Goal: Navigation & Orientation: Understand site structure

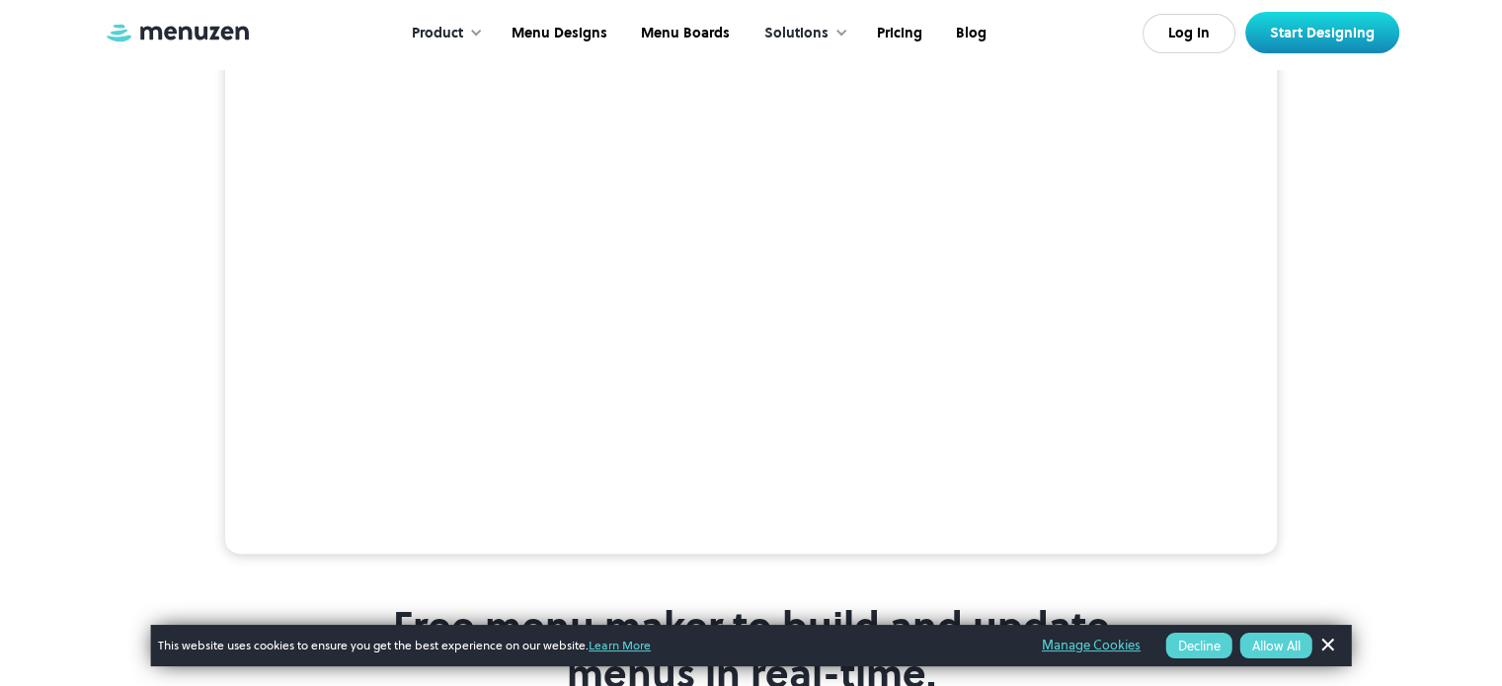
scroll to position [449, 0]
click at [1291, 651] on button "Allow All" at bounding box center [1276, 646] width 72 height 26
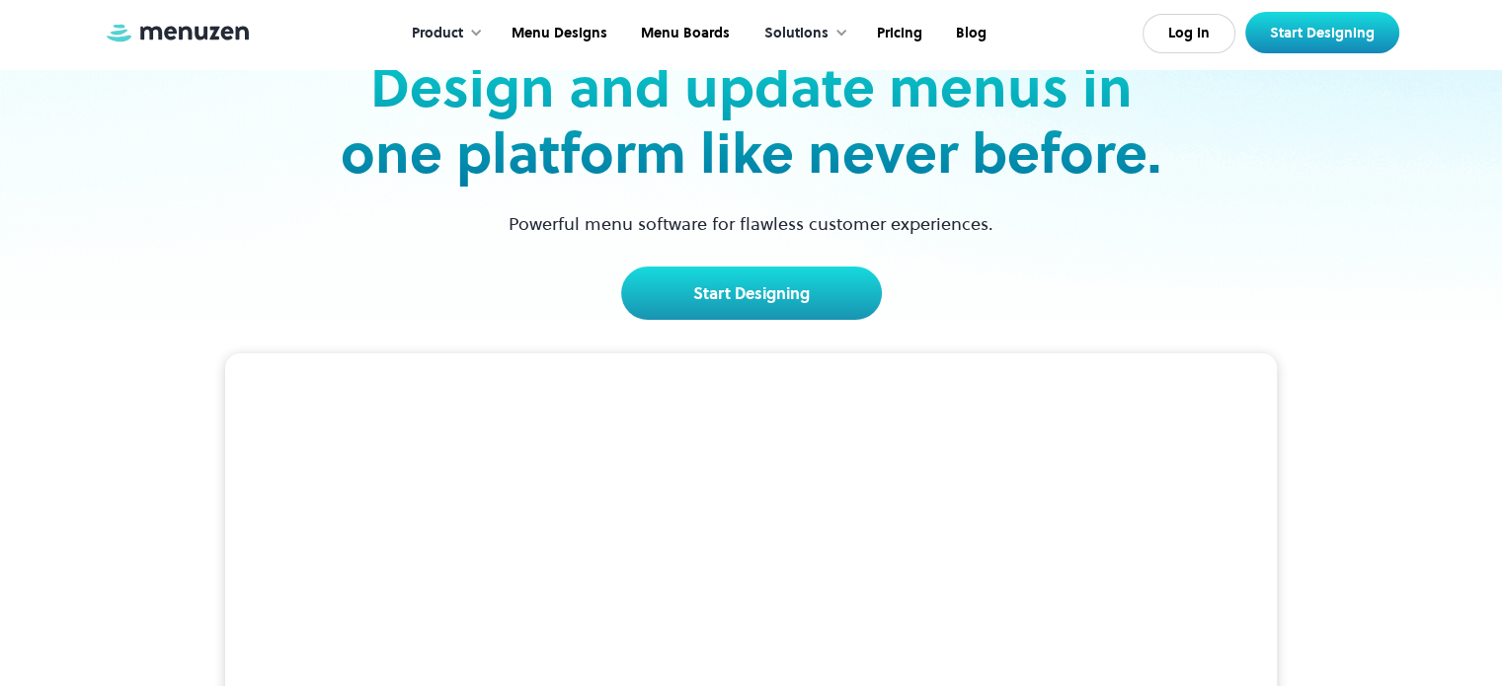
scroll to position [0, 0]
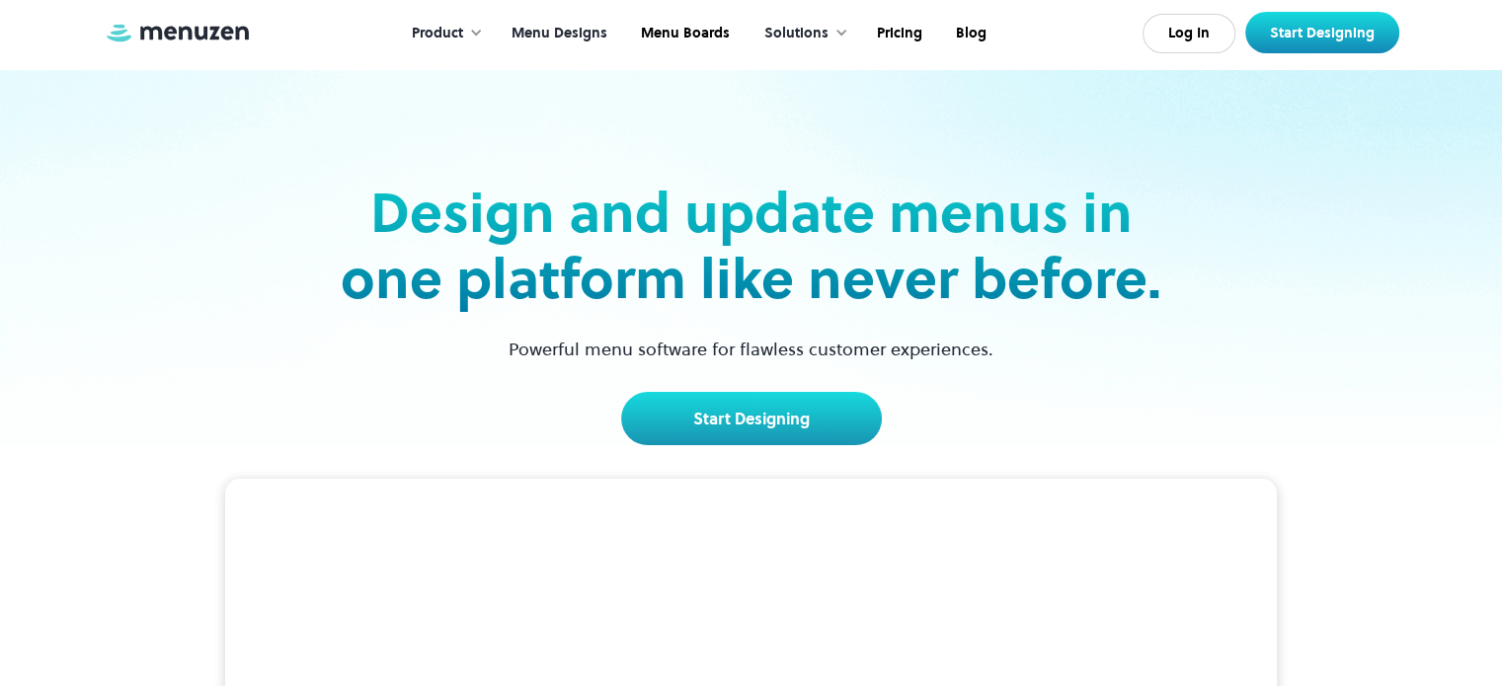
click at [570, 30] on link "Menu Designs" at bounding box center [557, 33] width 129 height 61
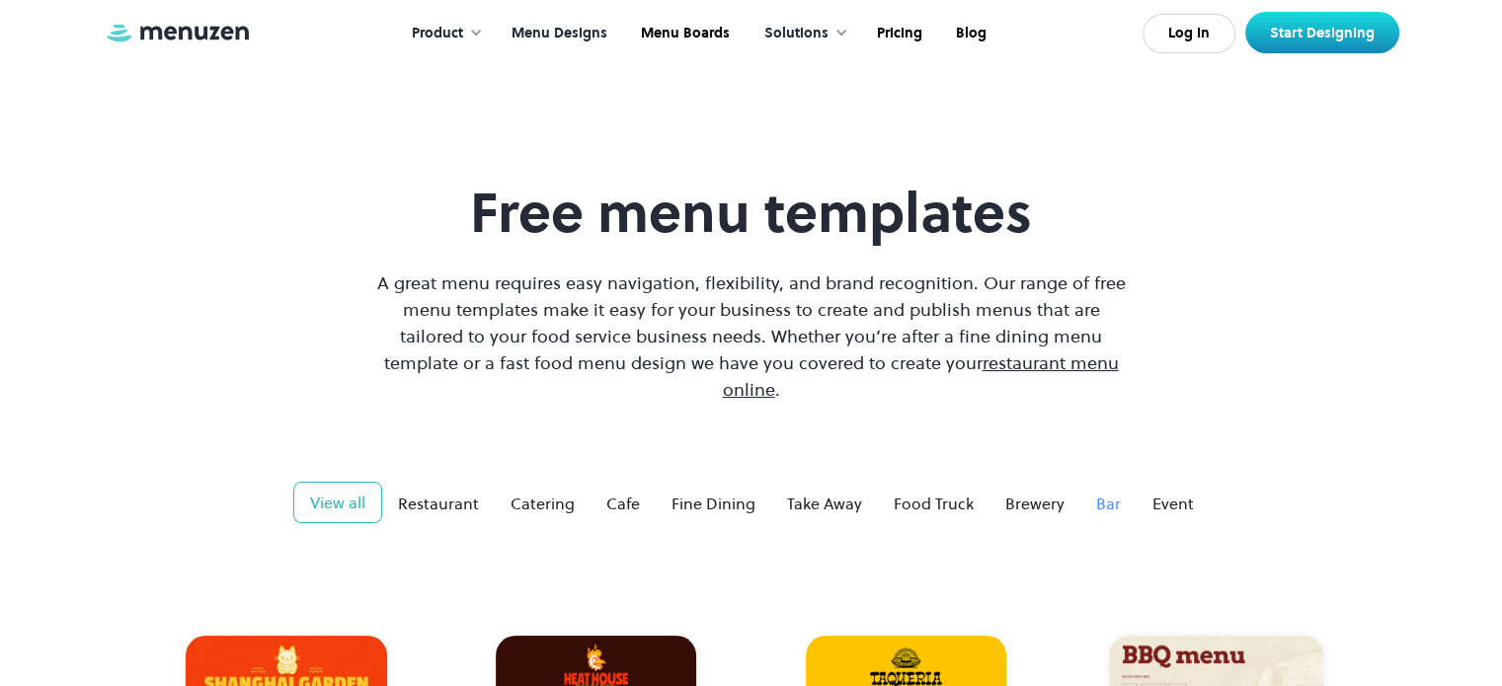
click at [1103, 492] on div "Bar" at bounding box center [1108, 504] width 25 height 24
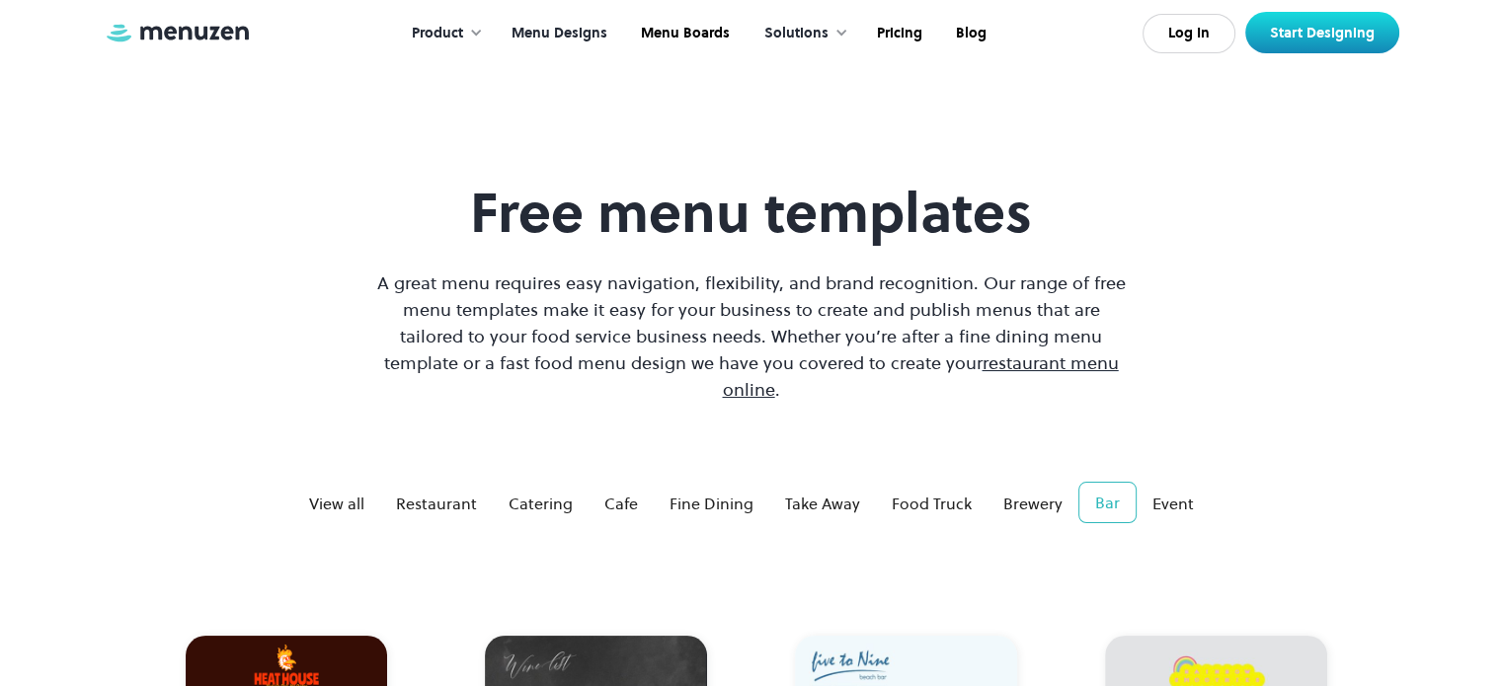
click at [159, 62] on div "Product Overview Design your menu Manage your menu Market your menu Menu Design…" at bounding box center [751, 33] width 1295 height 66
click at [205, 25] on img at bounding box center [178, 33] width 148 height 22
click at [463, 25] on div "Product" at bounding box center [437, 34] width 51 height 22
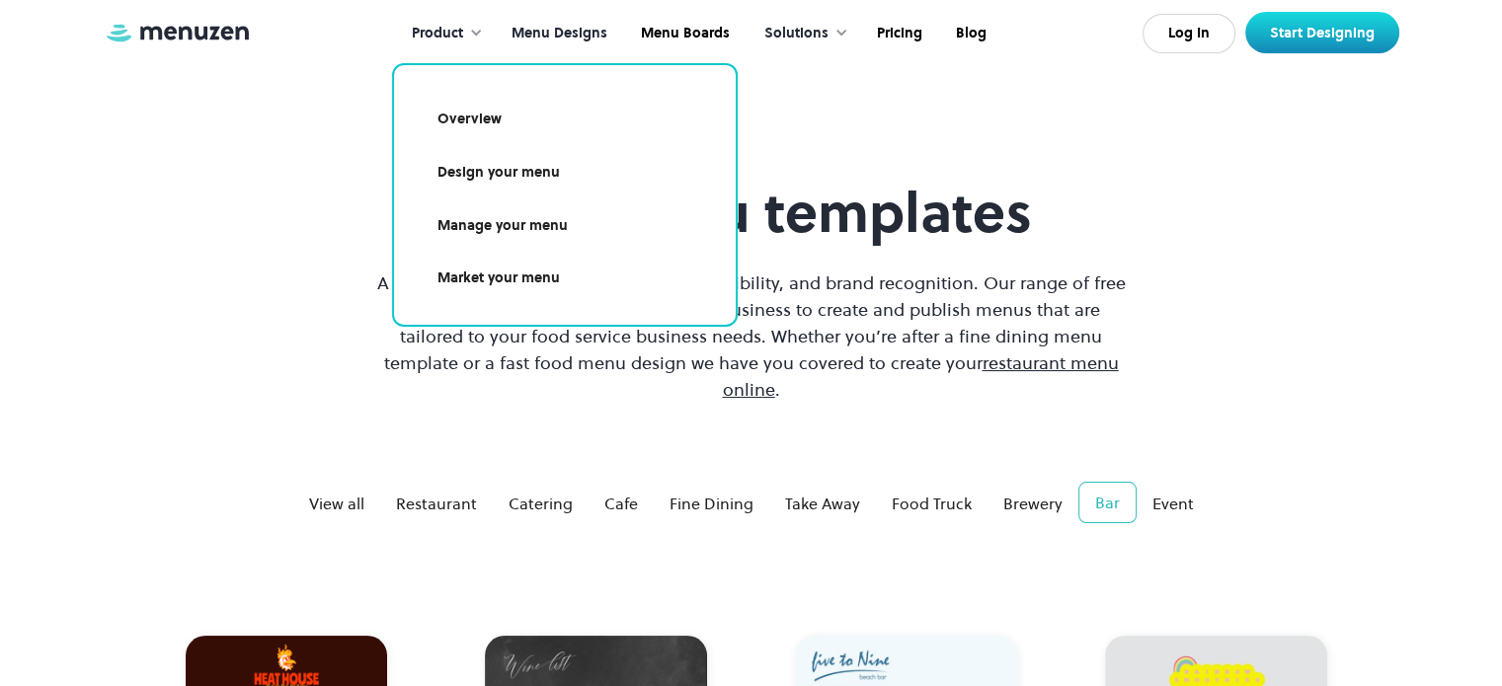
click at [494, 108] on link "Overview" at bounding box center [565, 119] width 294 height 45
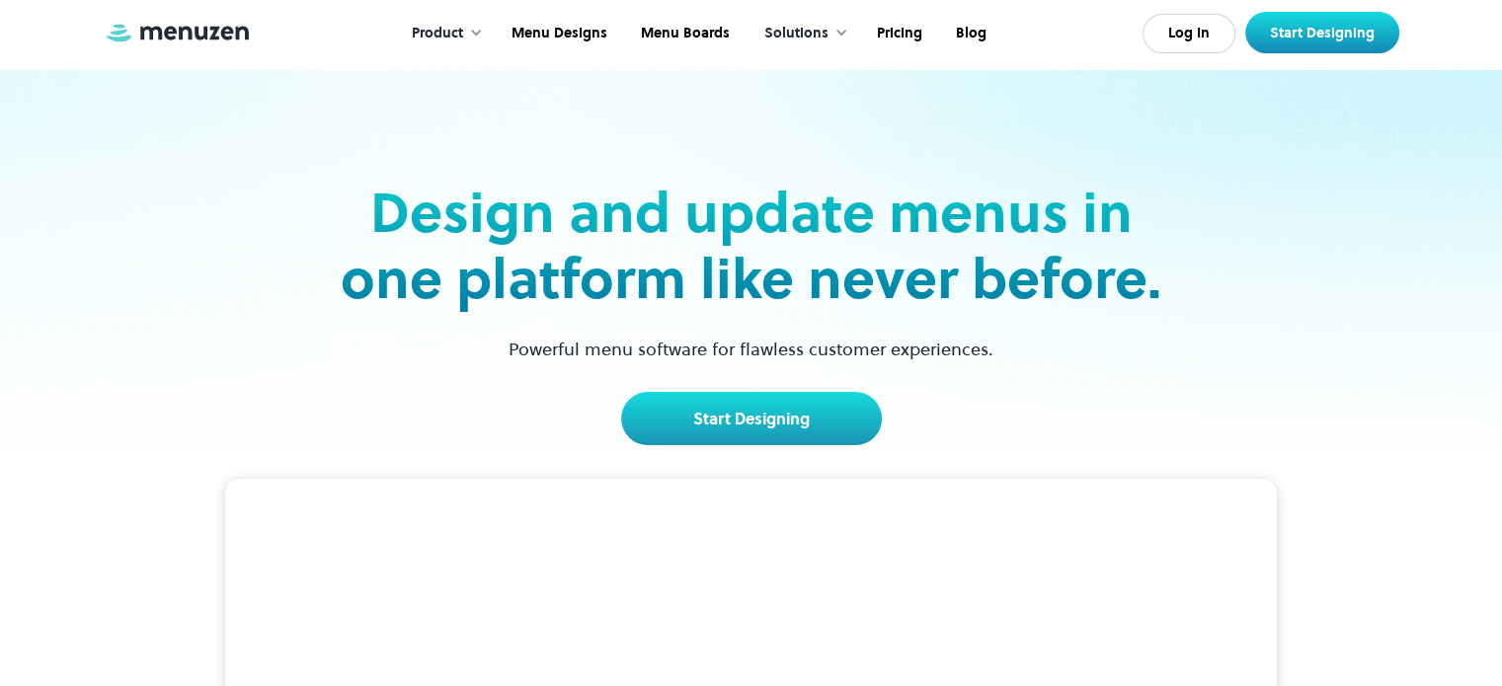
click at [196, 39] on img at bounding box center [178, 33] width 148 height 22
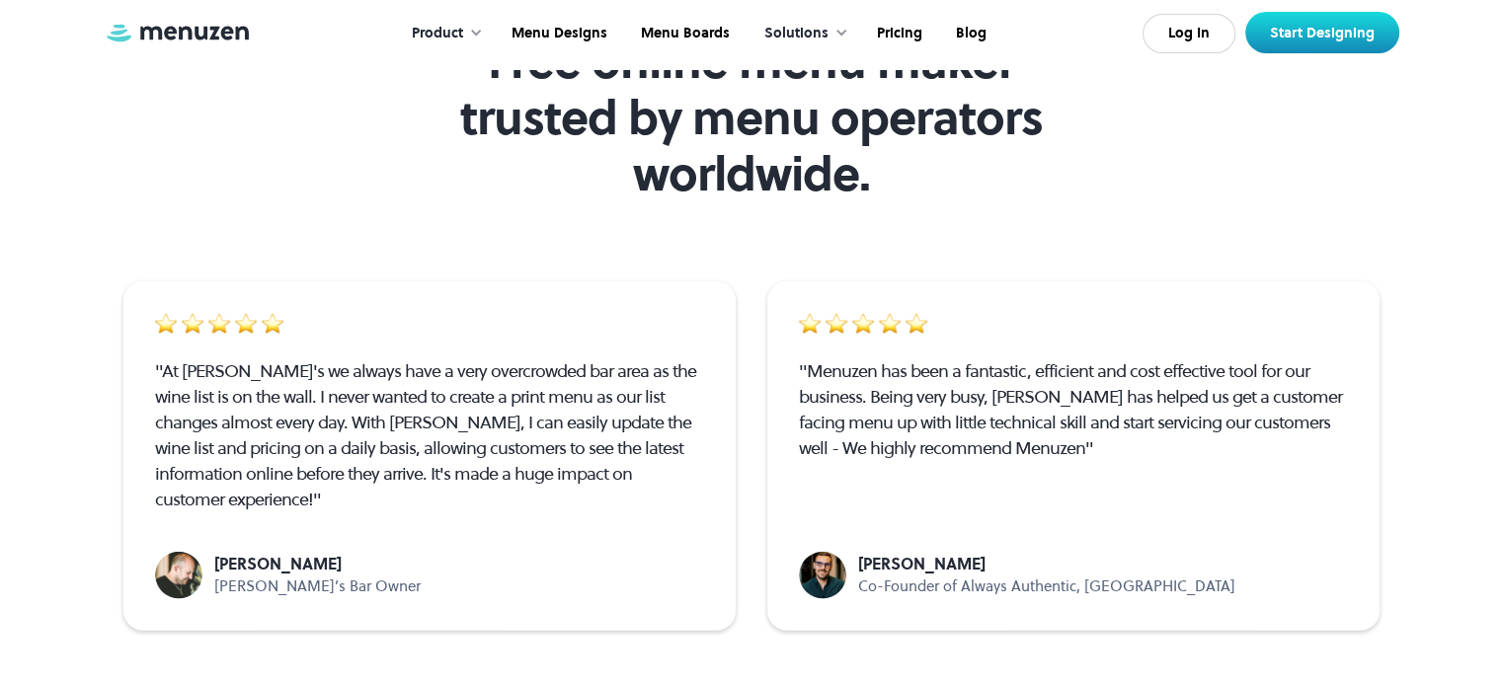
scroll to position [5420, 0]
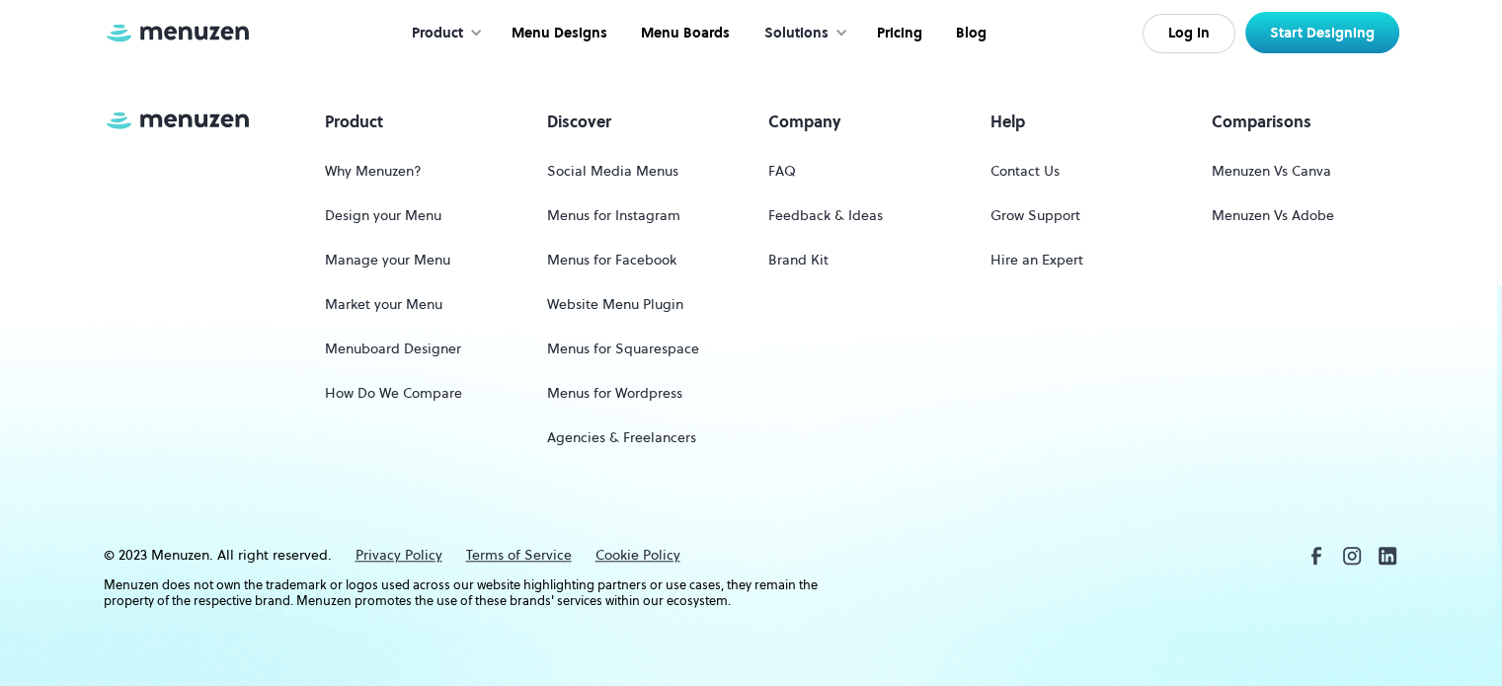
scroll to position [1564, 0]
